Goal: Navigation & Orientation: Understand site structure

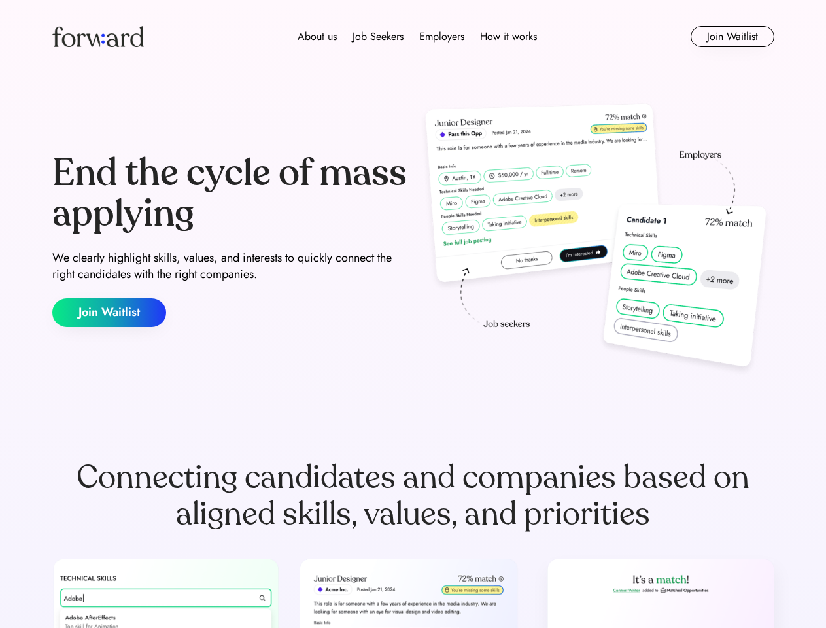
click at [413, 314] on div "End the cycle of mass applying We clearly highlight skills, values, and interes…" at bounding box center [413, 239] width 722 height 281
click at [413, 37] on div "About us Job Seekers Employers How it works" at bounding box center [417, 37] width 515 height 16
click at [98, 37] on img at bounding box center [98, 36] width 92 height 21
click at [417, 37] on div "About us Job Seekers Employers How it works" at bounding box center [417, 37] width 515 height 16
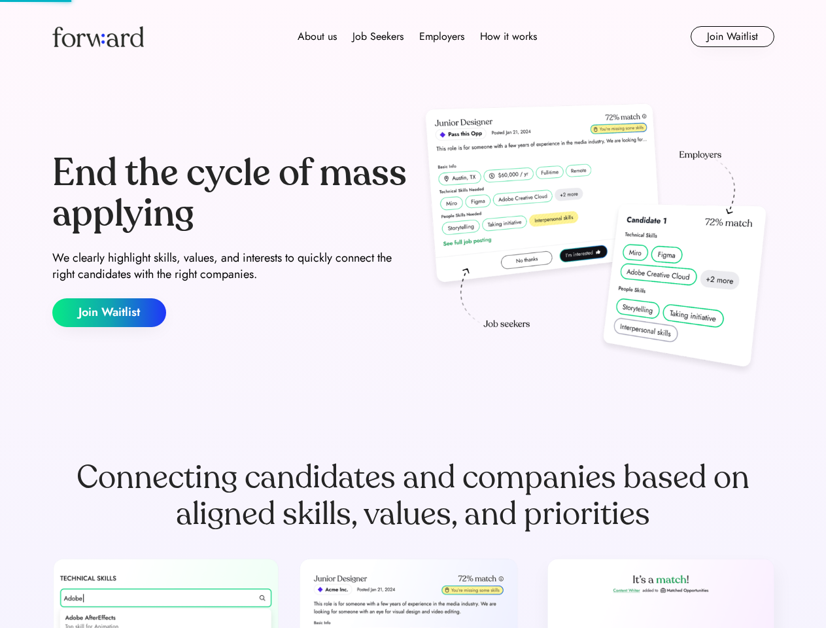
click at [317, 37] on div "About us" at bounding box center [317, 37] width 39 height 16
click at [378, 37] on div "Job Seekers" at bounding box center [377, 37] width 51 height 16
click at [441, 37] on div "Employers" at bounding box center [441, 37] width 45 height 16
click at [507, 37] on div "How it works" at bounding box center [508, 37] width 57 height 16
